Goal: Task Accomplishment & Management: Use online tool/utility

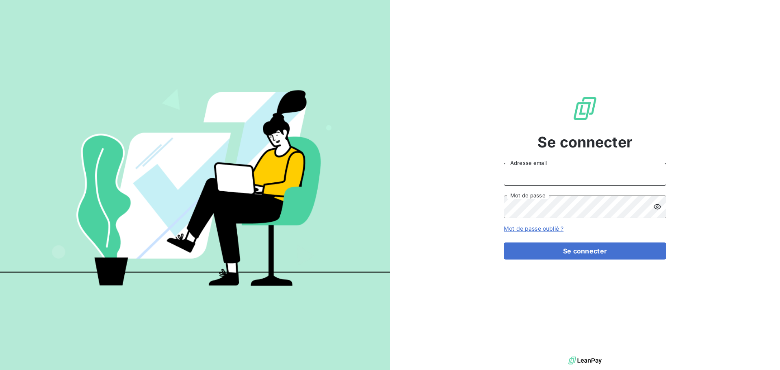
click at [548, 174] on input "Adresse email" at bounding box center [585, 174] width 162 height 23
type input "[PERSON_NAME][EMAIL_ADDRESS][PERSON_NAME][DOMAIN_NAME]"
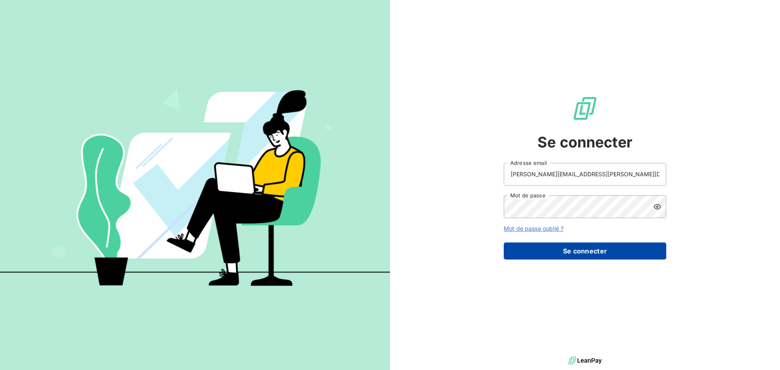
click at [556, 247] on button "Se connecter" at bounding box center [585, 250] width 162 height 17
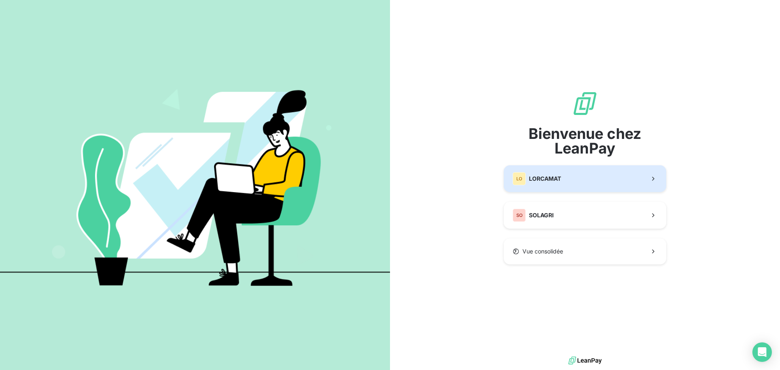
click at [535, 177] on span "LORCAMAT" at bounding box center [545, 179] width 32 height 8
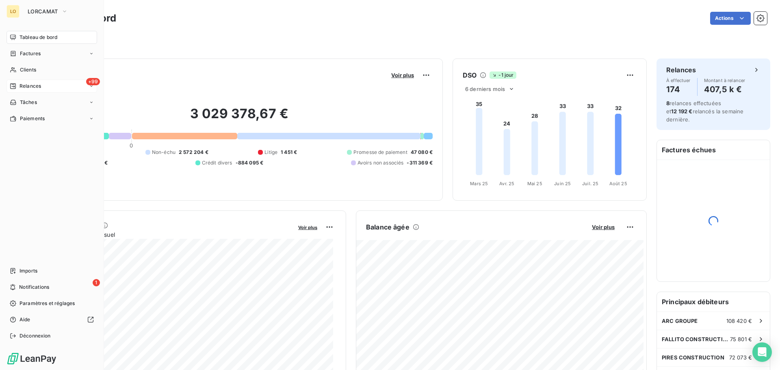
click at [17, 84] on div "Relances" at bounding box center [25, 85] width 31 height 7
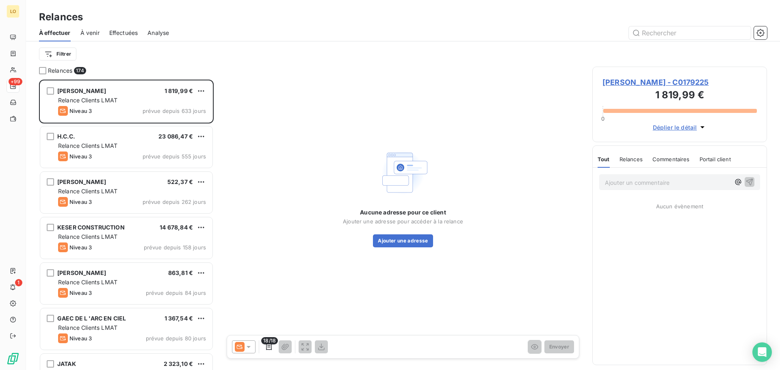
scroll to position [284, 169]
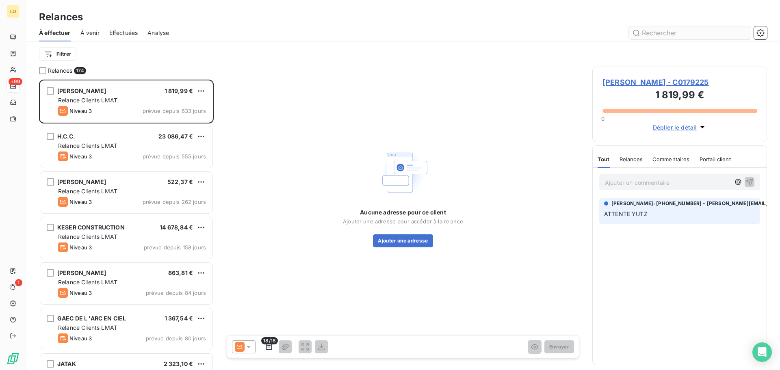
click at [654, 35] on input "text" at bounding box center [690, 32] width 122 height 13
type input "pre"
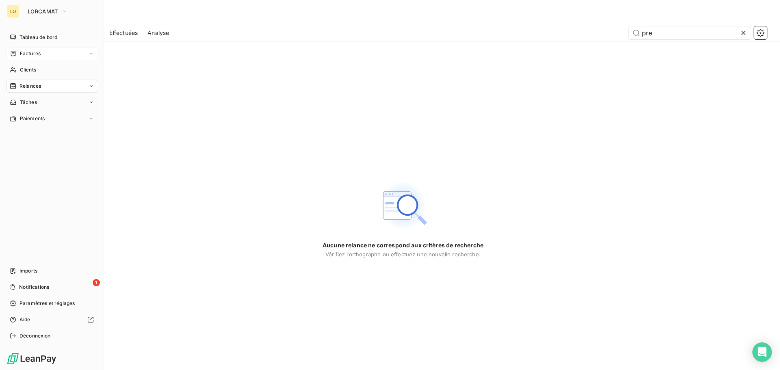
click at [37, 58] on div "Factures" at bounding box center [51, 53] width 91 height 13
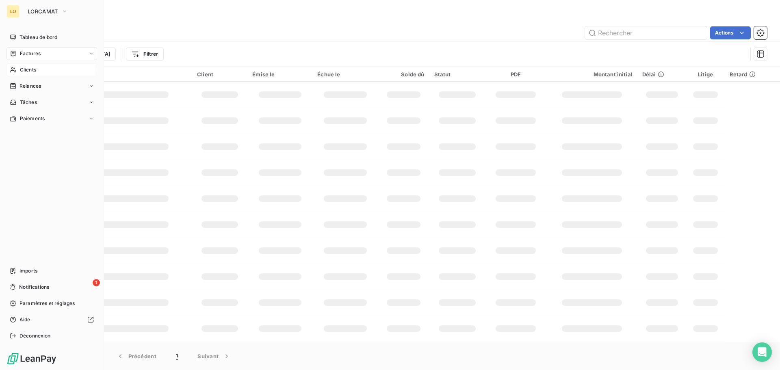
click at [27, 69] on span "Clients" at bounding box center [28, 69] width 16 height 7
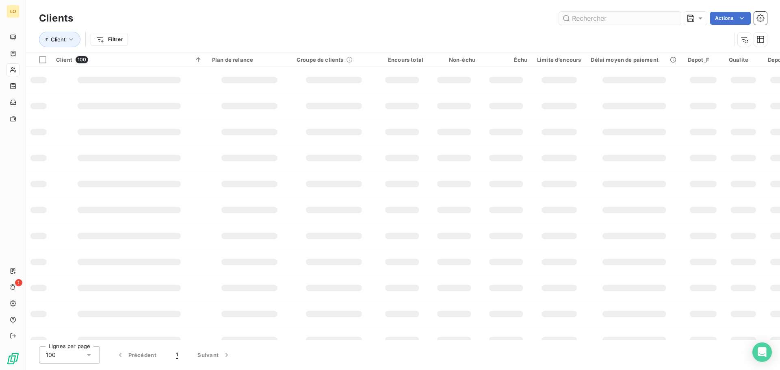
click at [612, 21] on input "text" at bounding box center [620, 18] width 122 height 13
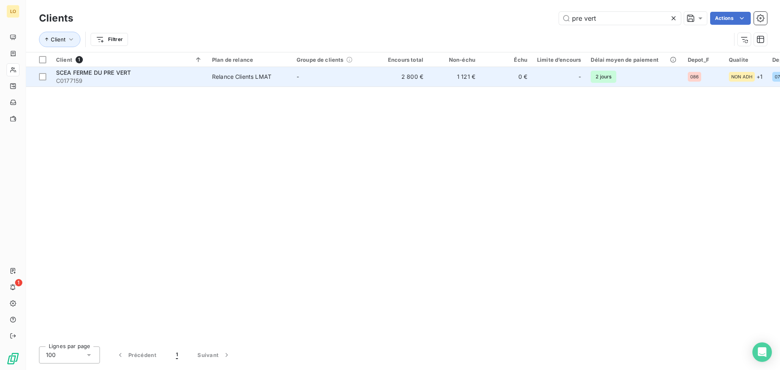
type input "pre vert"
click at [434, 80] on td "1 121 €" at bounding box center [454, 76] width 52 height 19
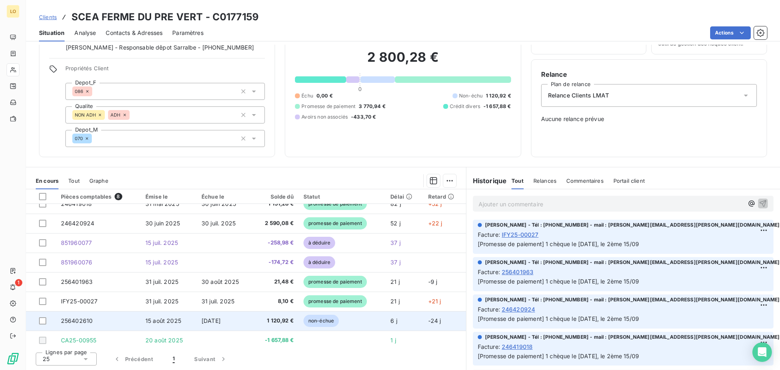
scroll to position [15, 0]
